Goal: Check status: Check status

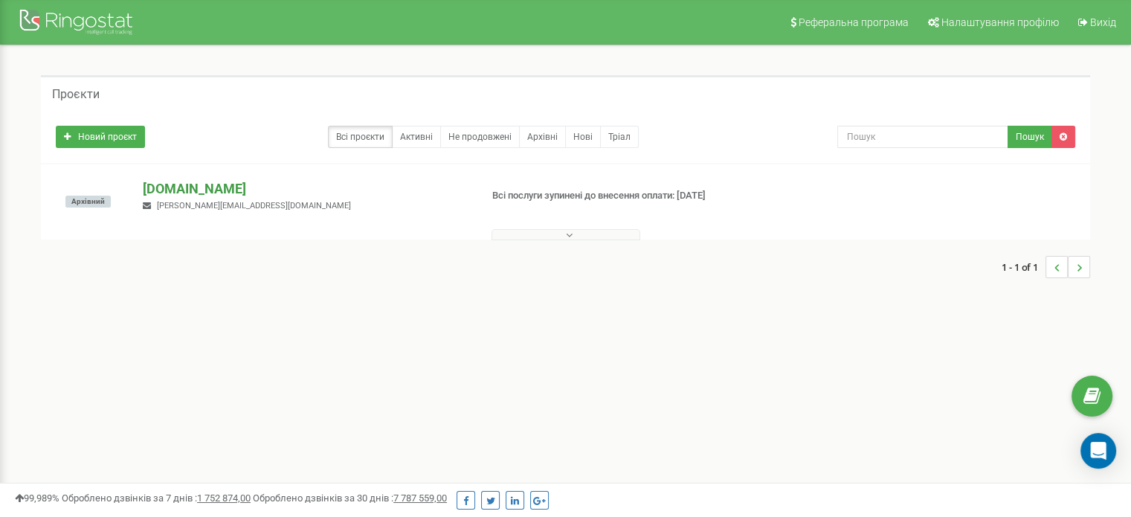
click at [212, 190] on p "[DOMAIN_NAME]" at bounding box center [305, 188] width 325 height 19
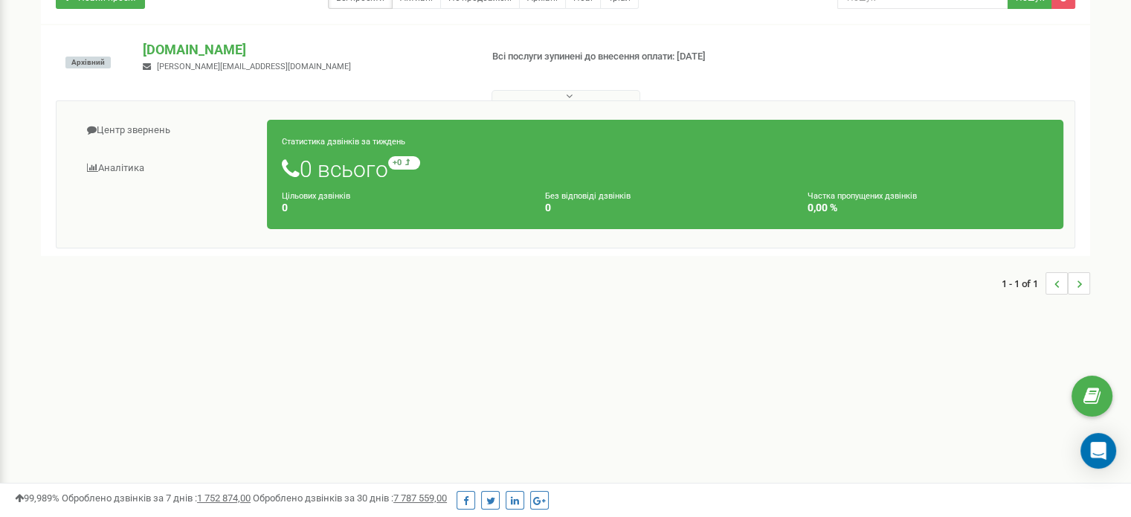
scroll to position [149, 0]
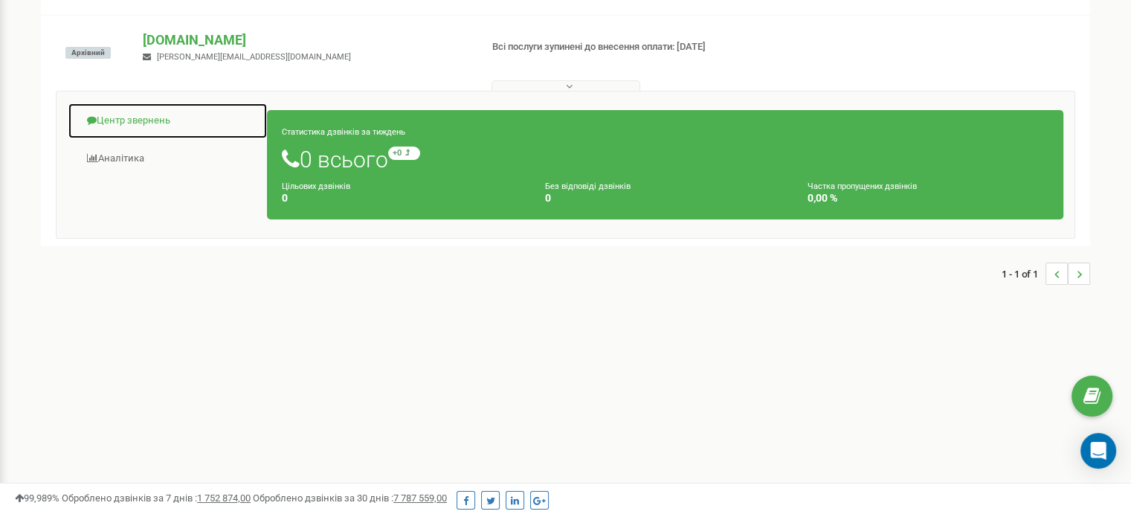
click at [129, 118] on link "Центр звернень" at bounding box center [168, 121] width 200 height 36
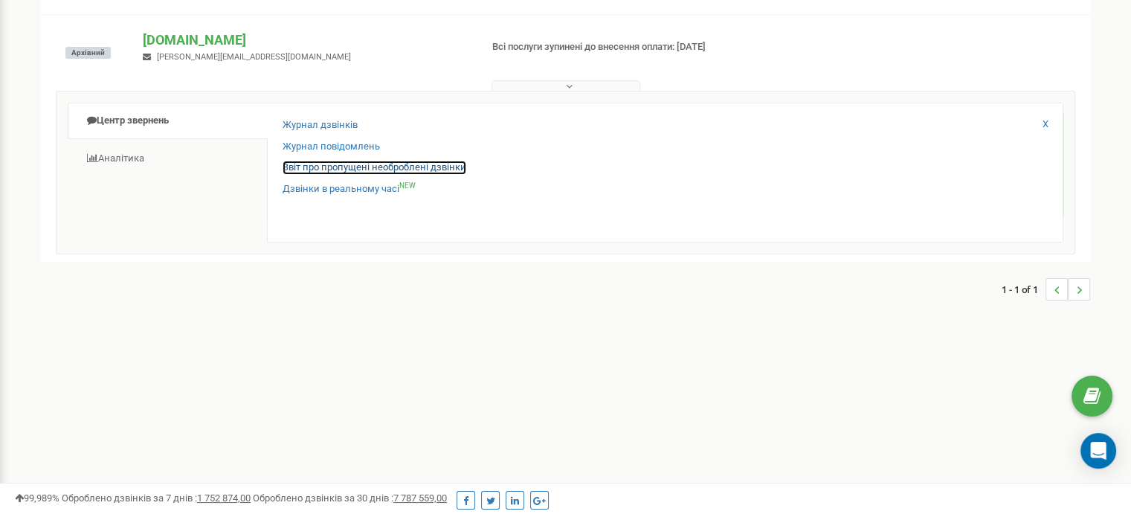
click at [312, 163] on link "Звіт про пропущені необроблені дзвінки" at bounding box center [375, 168] width 184 height 14
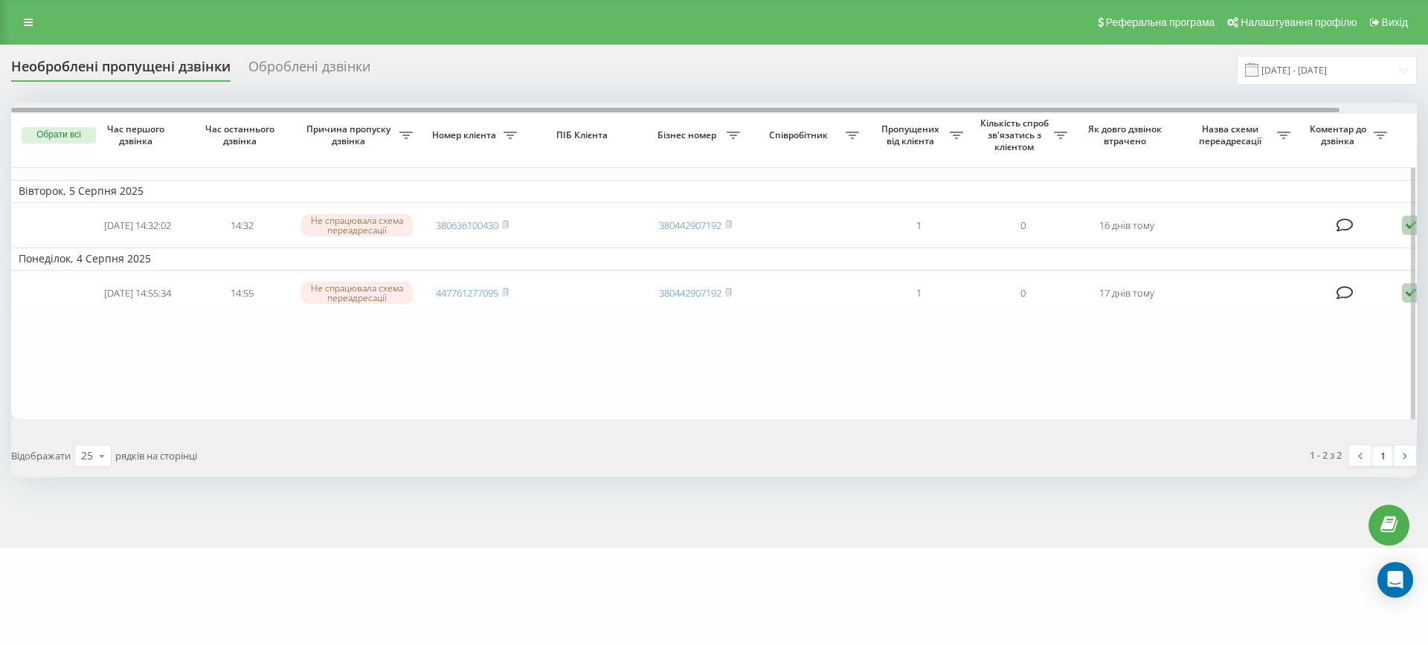
drag, startPoint x: 1118, startPoint y: 108, endPoint x: 1070, endPoint y: 106, distance: 48.4
click at [1070, 106] on div at bounding box center [714, 108] width 1406 height 11
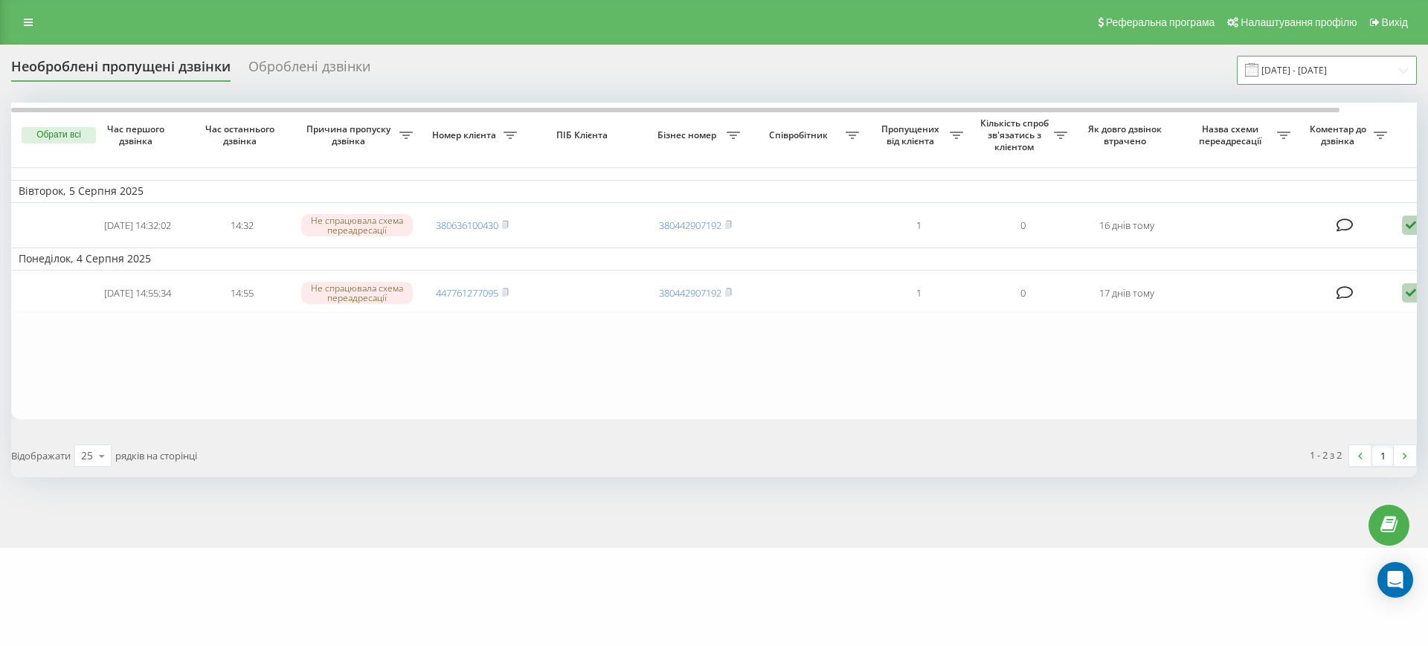
click at [1303, 57] on input "21.07.2025 - 21.08.2025" at bounding box center [1327, 70] width 180 height 29
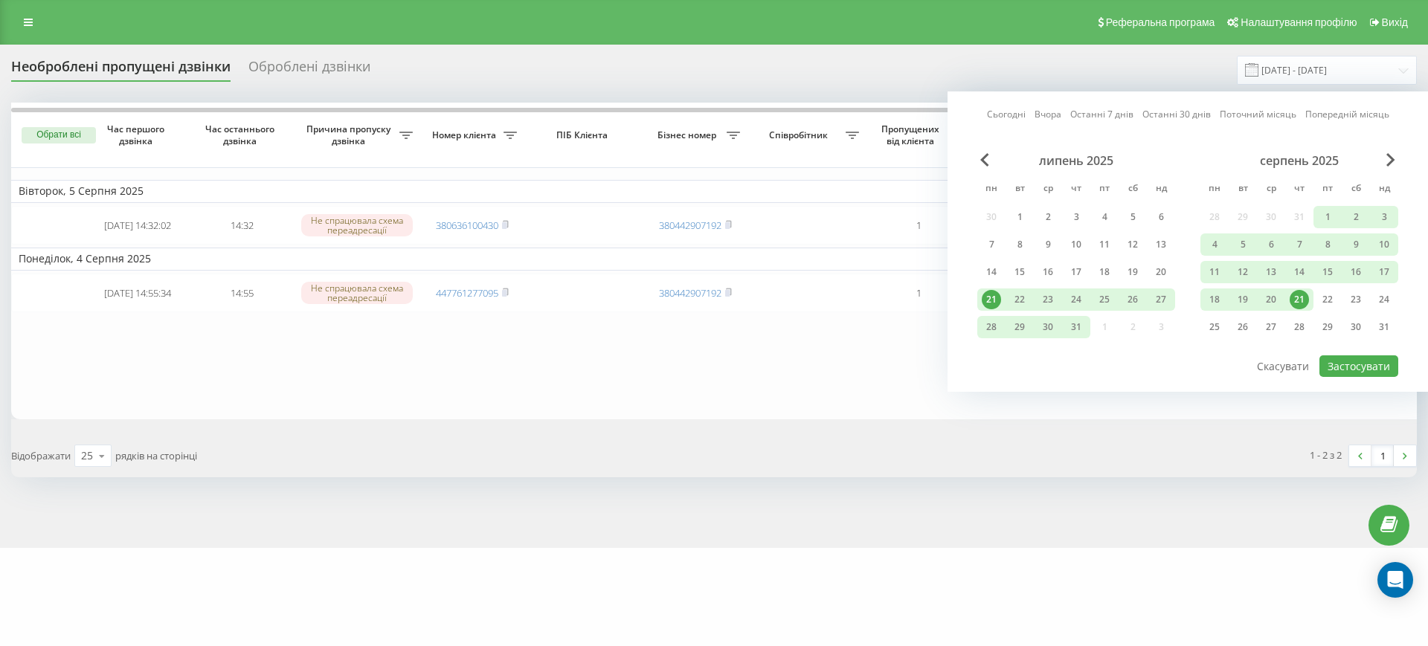
click at [1290, 298] on div "21" at bounding box center [1299, 299] width 19 height 19
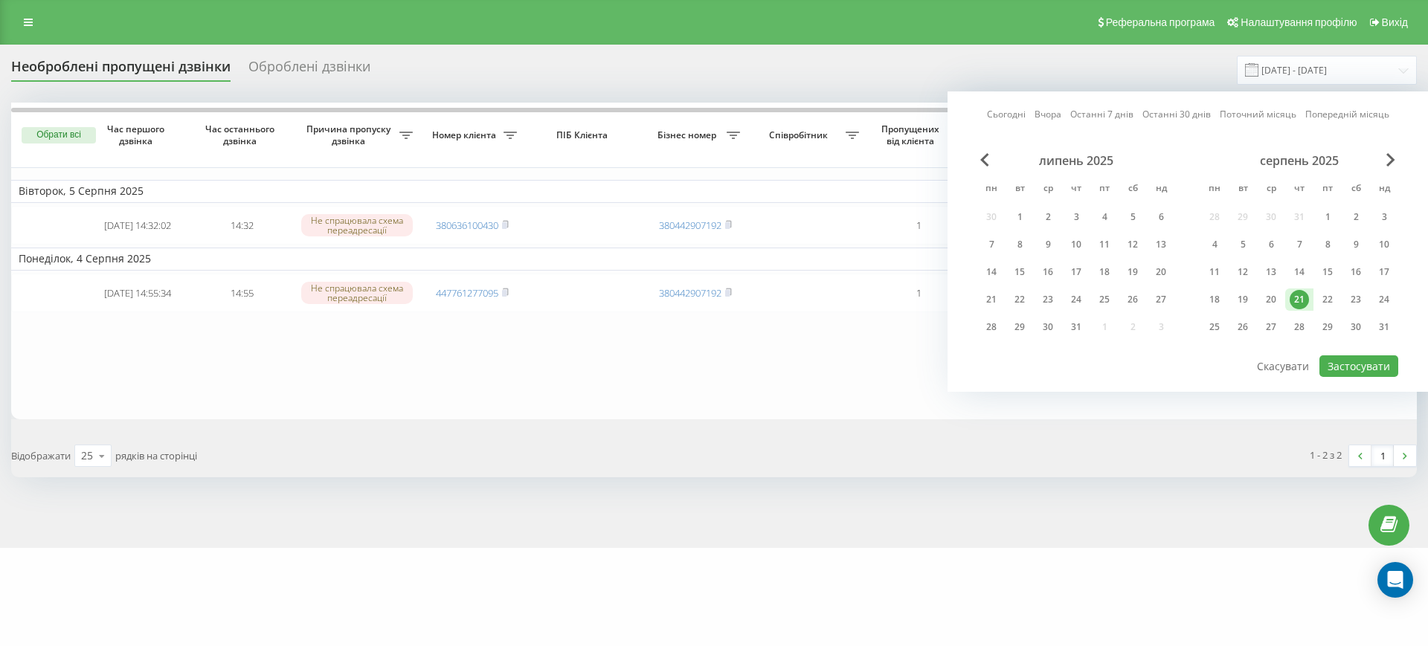
click at [977, 149] on div "Сьогодні Вчора Останні 7 днів Останні 30 днів Поточний місяць Попередній місяць…" at bounding box center [1187, 241] width 480 height 300
click at [986, 159] on span "Previous Month" at bounding box center [984, 159] width 9 height 13
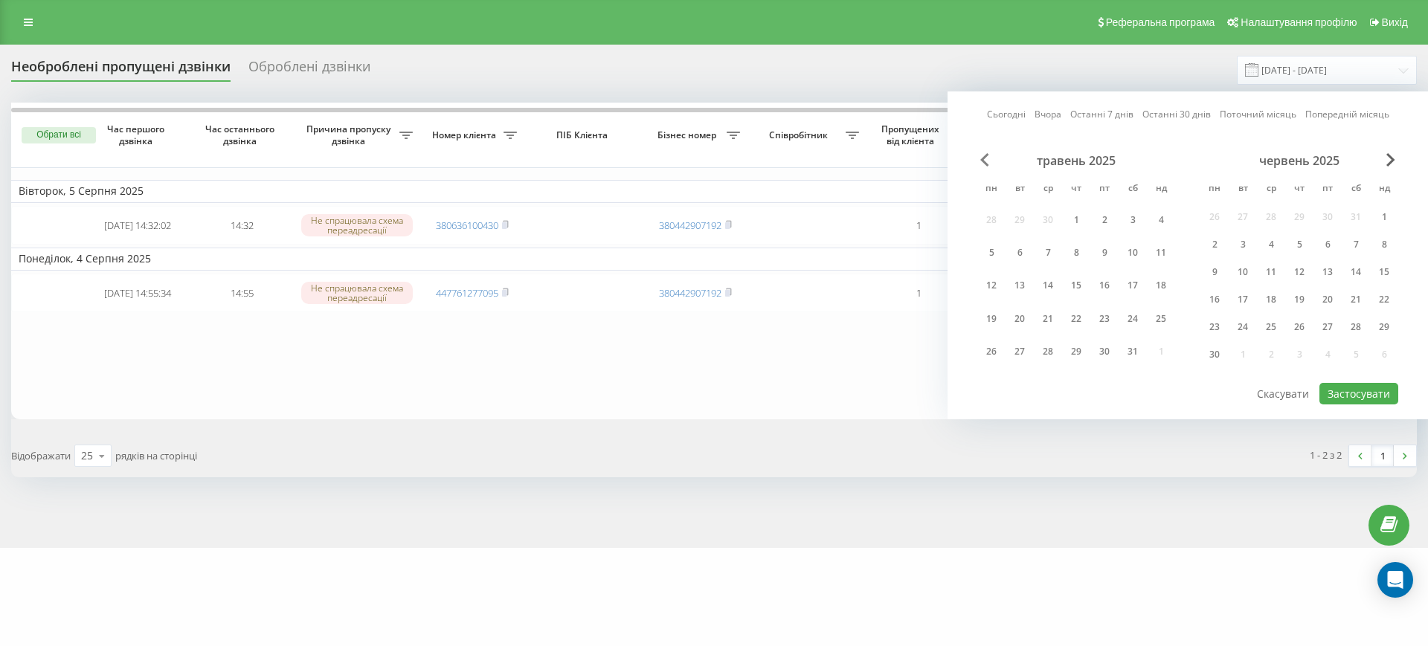
click at [986, 159] on span "Previous Month" at bounding box center [984, 159] width 9 height 13
click at [987, 159] on span "Previous Month" at bounding box center [984, 159] width 9 height 13
click at [988, 159] on span "Previous Month" at bounding box center [984, 159] width 9 height 13
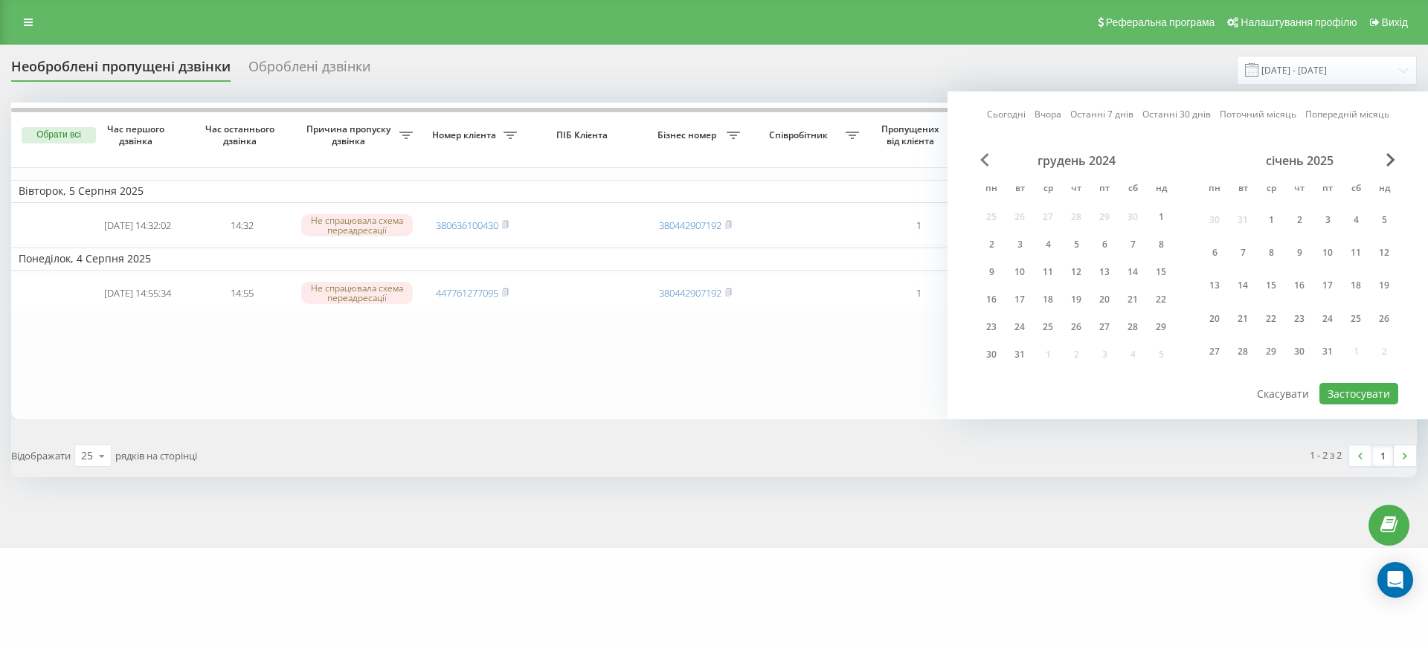
click at [988, 159] on span "Previous Month" at bounding box center [984, 159] width 9 height 13
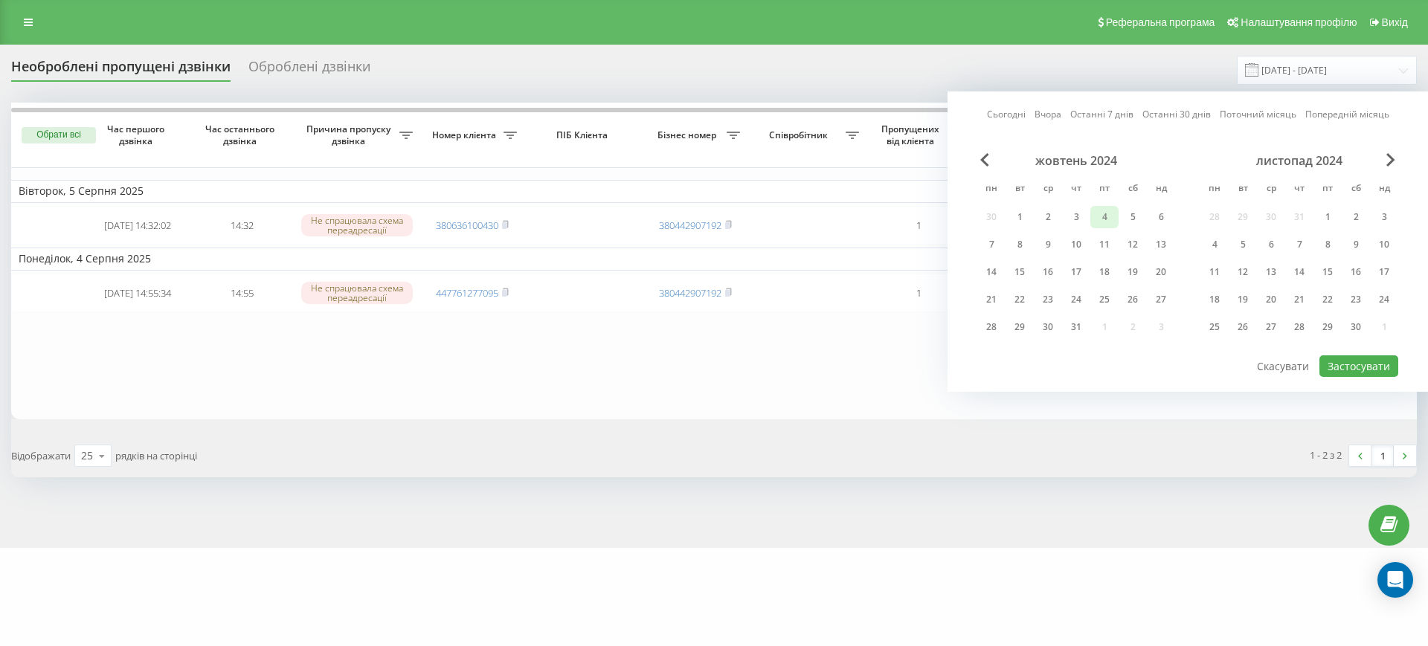
click at [1108, 213] on div "4" at bounding box center [1104, 216] width 19 height 19
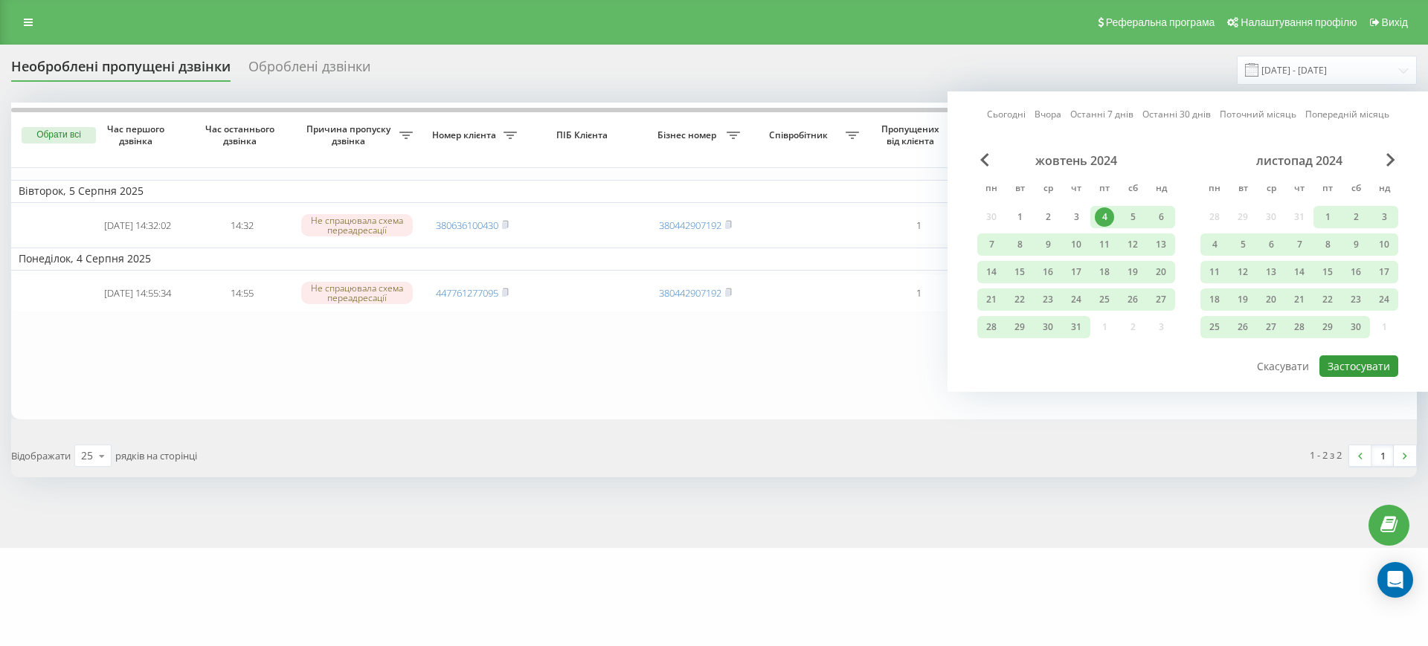
click at [1330, 359] on button "Застосувати" at bounding box center [1358, 366] width 79 height 22
type input "04.10.2024 - 21.08.2025"
